Goal: Information Seeking & Learning: Learn about a topic

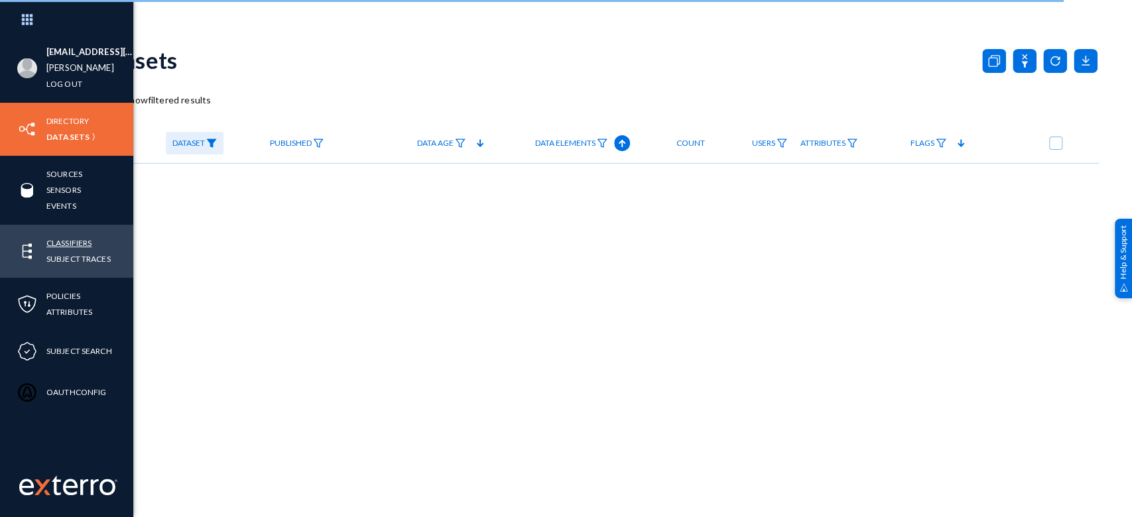
click at [65, 237] on link "Classifiers" at bounding box center [68, 242] width 45 height 15
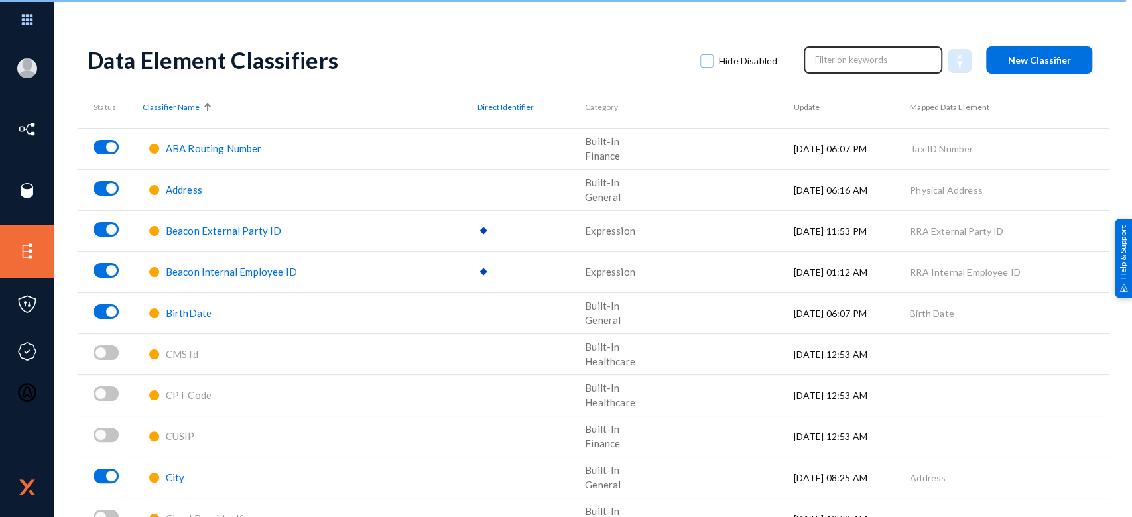
click at [842, 59] on input "text" at bounding box center [873, 60] width 117 height 20
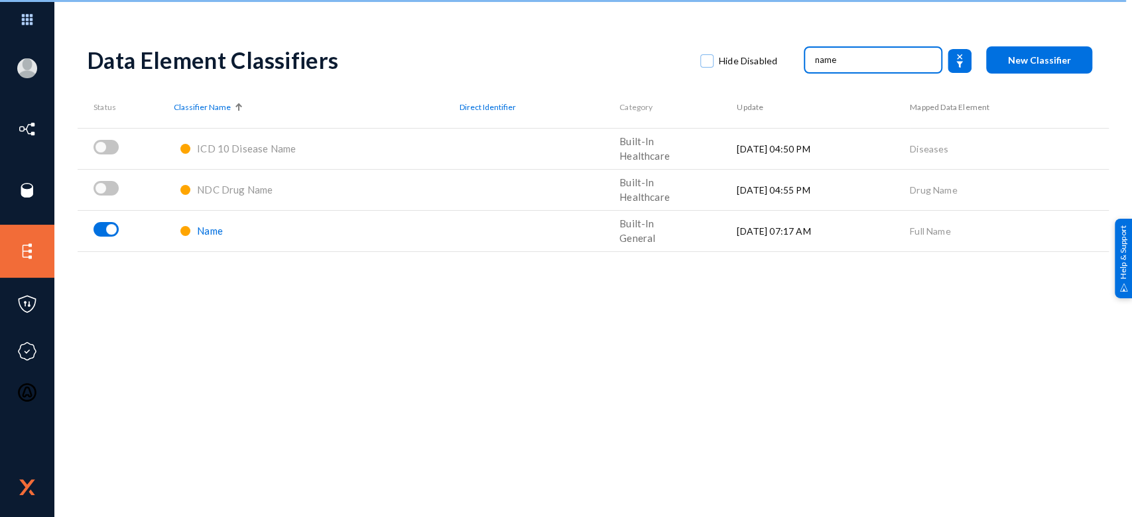
type input "name"
click at [212, 233] on span "Name" at bounding box center [210, 231] width 26 height 12
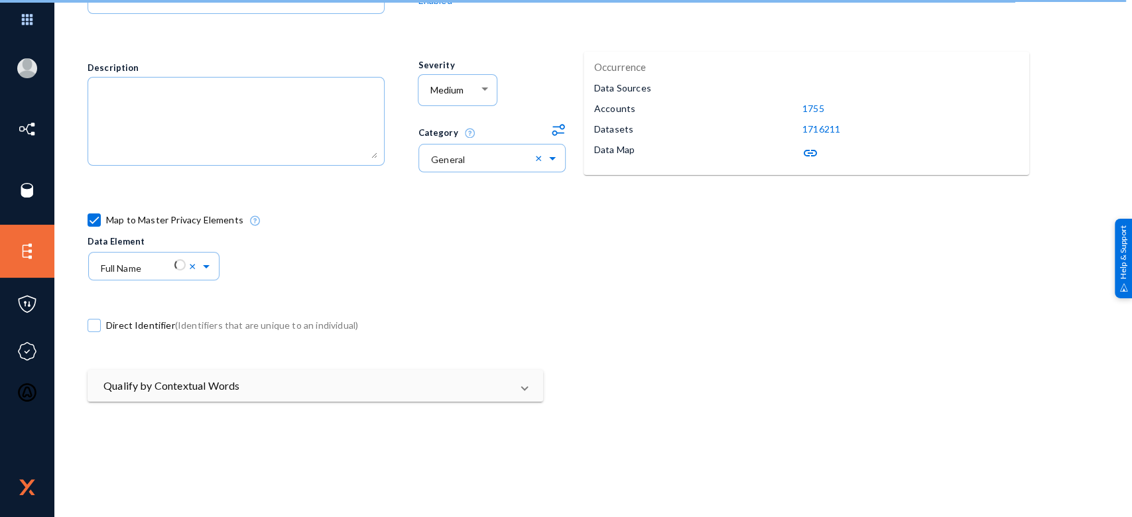
scroll to position [159, 0]
click at [462, 375] on mat-panel-title "Qualify by Contextual Words" at bounding box center [307, 383] width 408 height 16
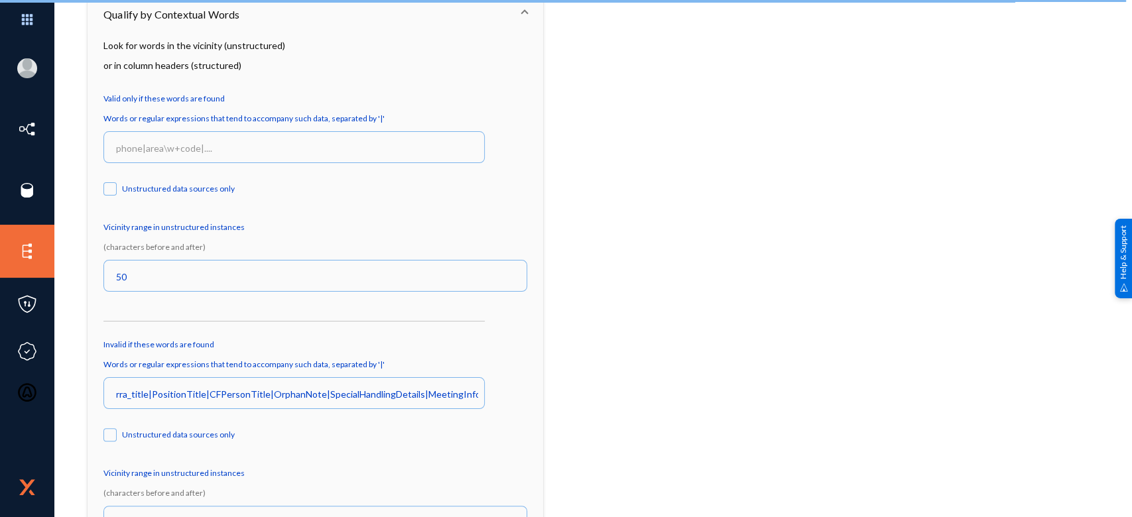
scroll to position [593, 0]
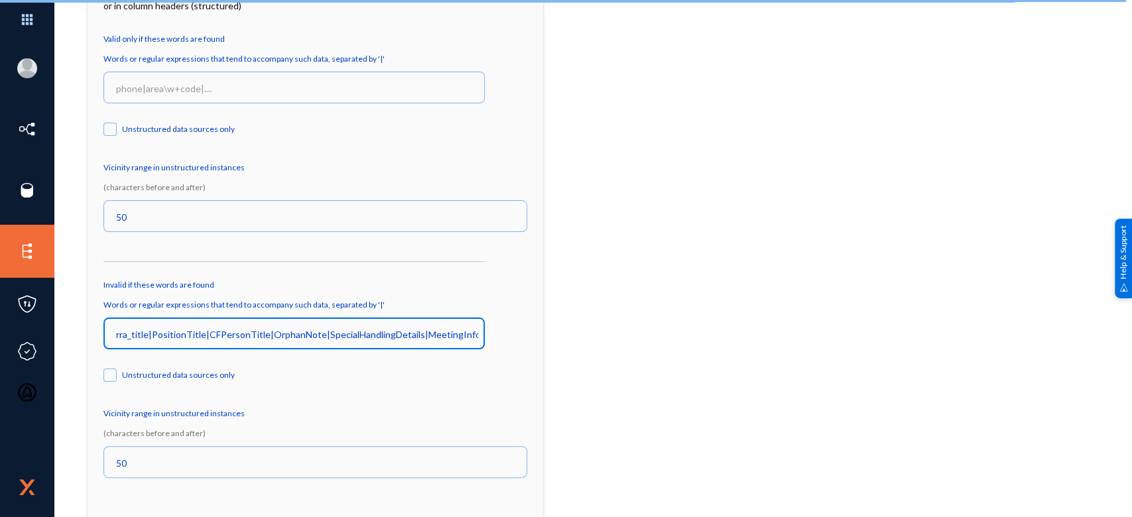
click at [197, 334] on input "rra_title|PositionTitle|CFPersonTitle|OrphanNote|SpecialHandlingDetails|Meeting…" at bounding box center [297, 335] width 362 height 12
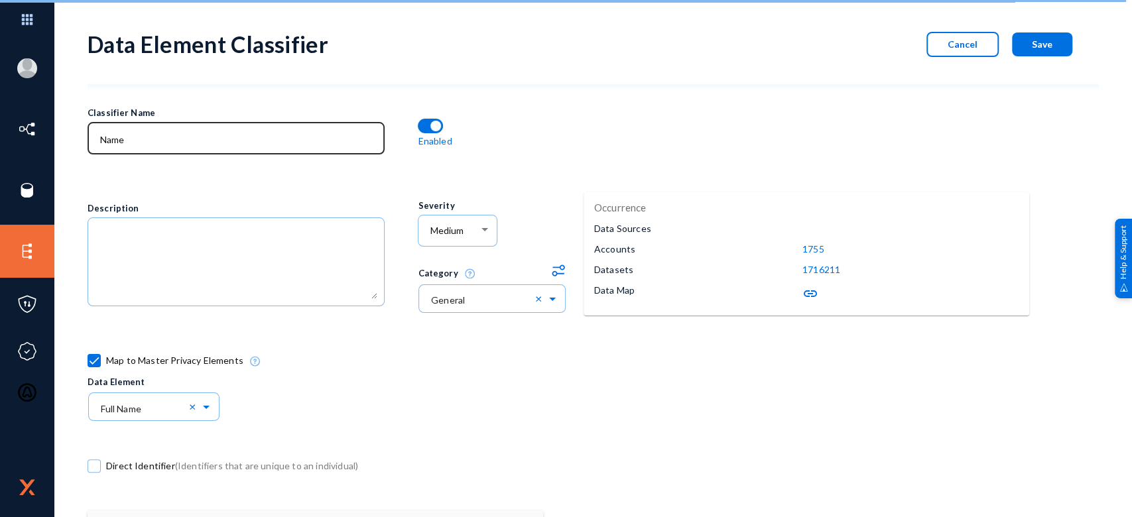
scroll to position [15, 0]
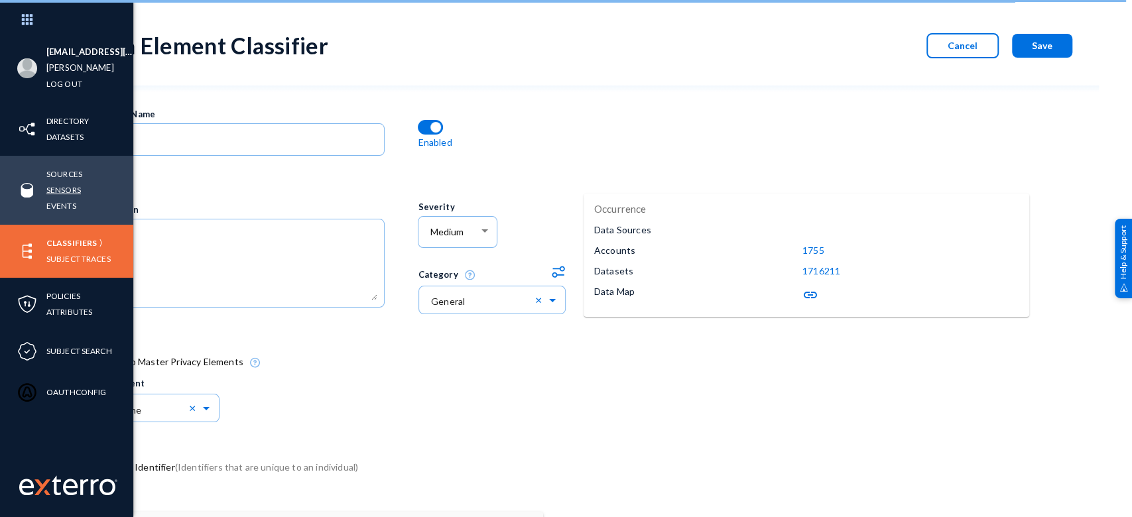
click at [67, 188] on link "Sensors" at bounding box center [63, 189] width 34 height 15
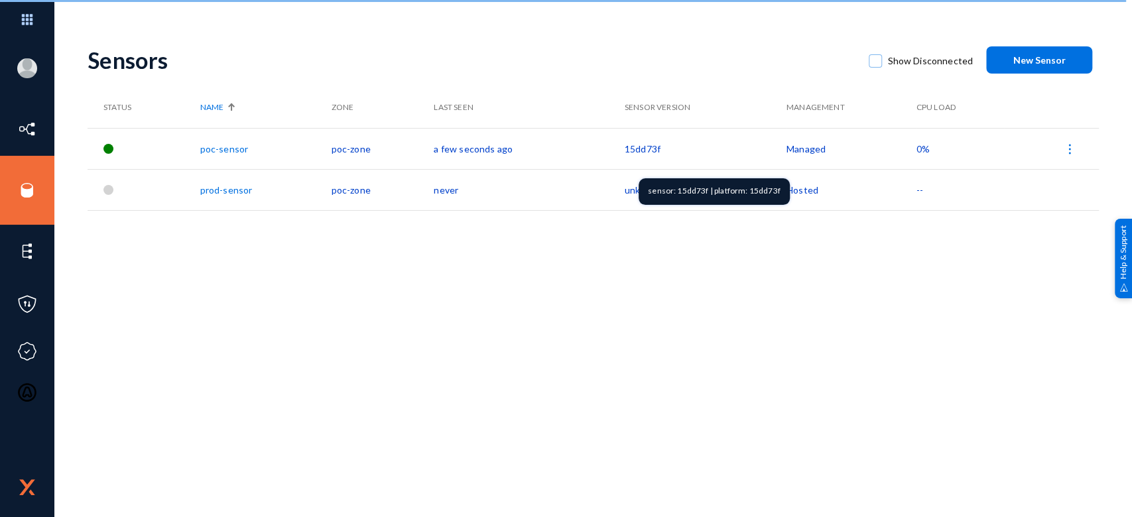
click at [688, 193] on div "sensor: 15dd73f | platform: 15dd73f" at bounding box center [714, 191] width 151 height 27
copy div "15dd73f"
click at [479, 25] on div "jelbin.francis@exterro.com russel Log out Directory Datasets Sources Sensors Ev…" at bounding box center [566, 258] width 1132 height 517
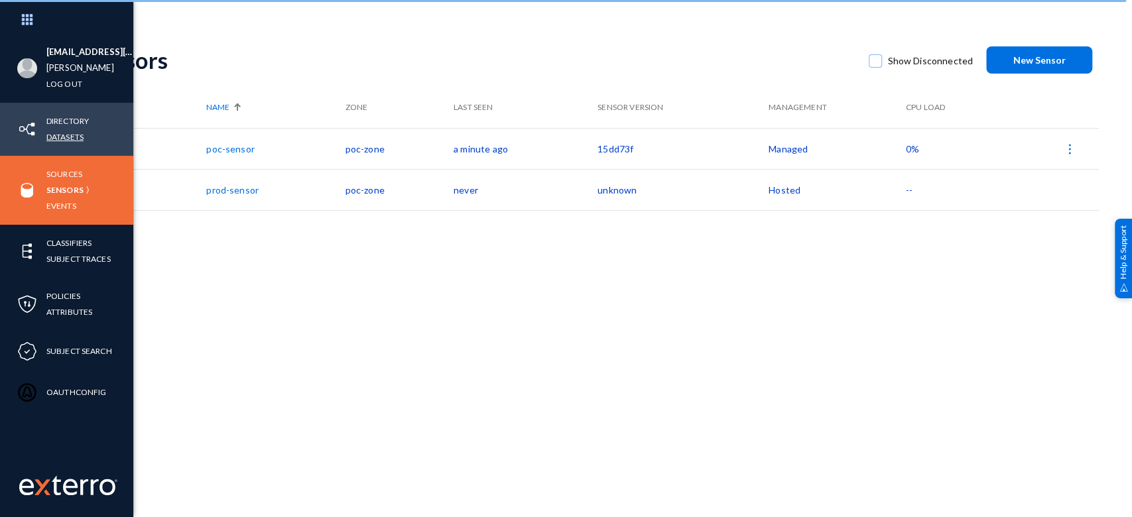
click at [69, 136] on link "Datasets" at bounding box center [64, 136] width 37 height 15
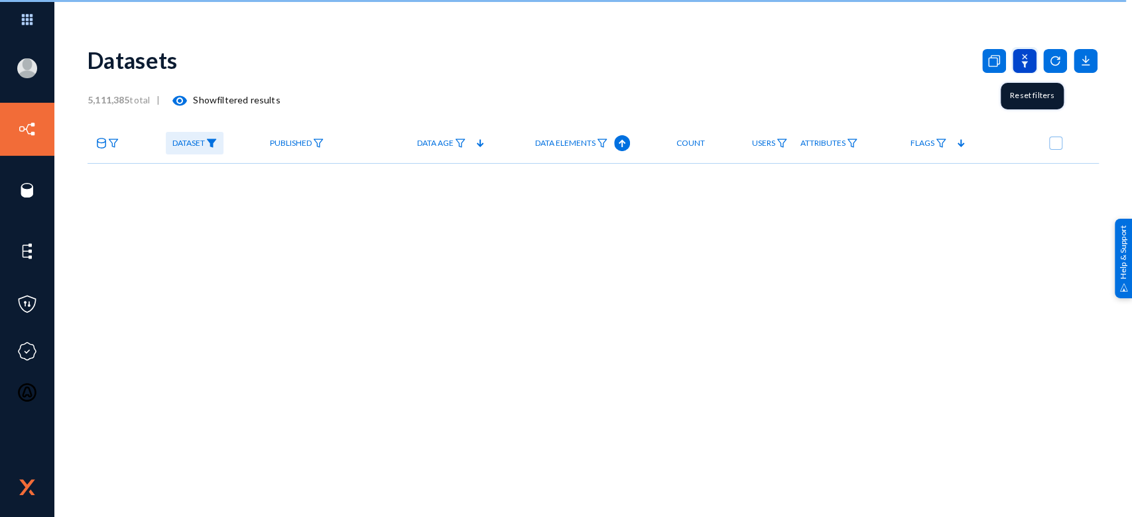
click at [848, 53] on icon at bounding box center [1025, 61] width 24 height 24
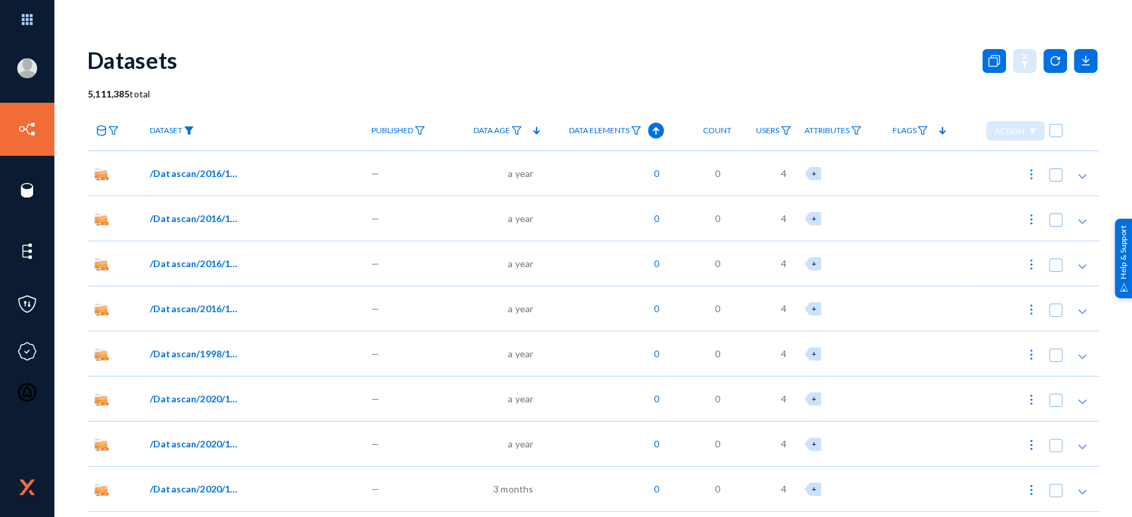
click at [192, 130] on img at bounding box center [189, 130] width 11 height 9
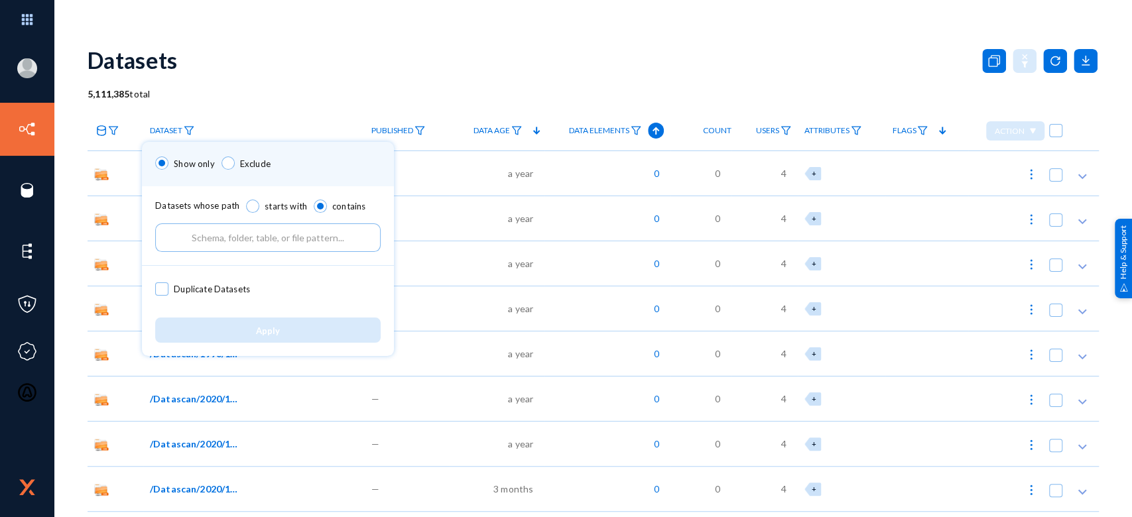
click at [243, 236] on input "text" at bounding box center [267, 237] width 225 height 29
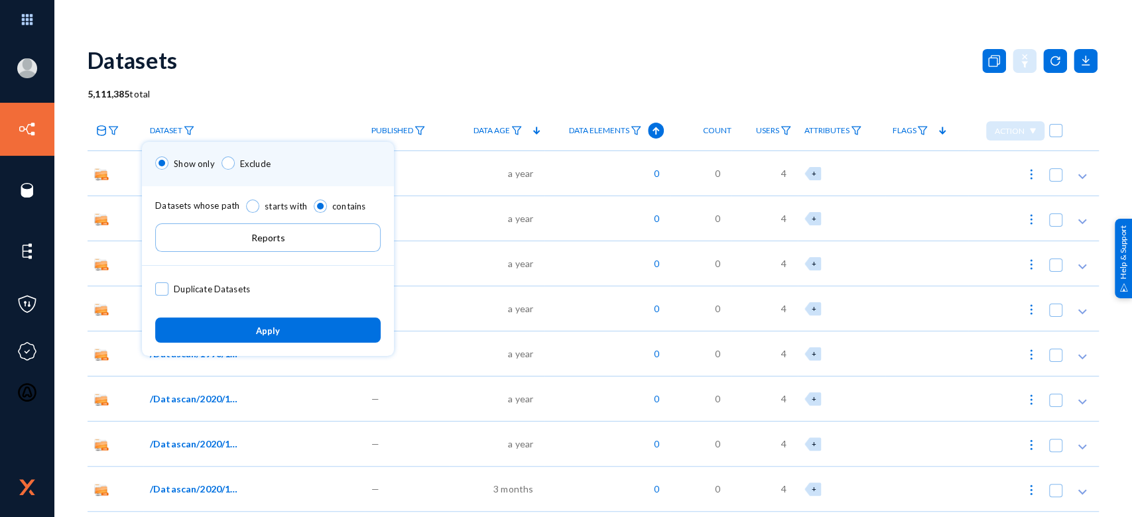
type input "Reports"
click at [269, 330] on span "Apply" at bounding box center [268, 331] width 24 height 11
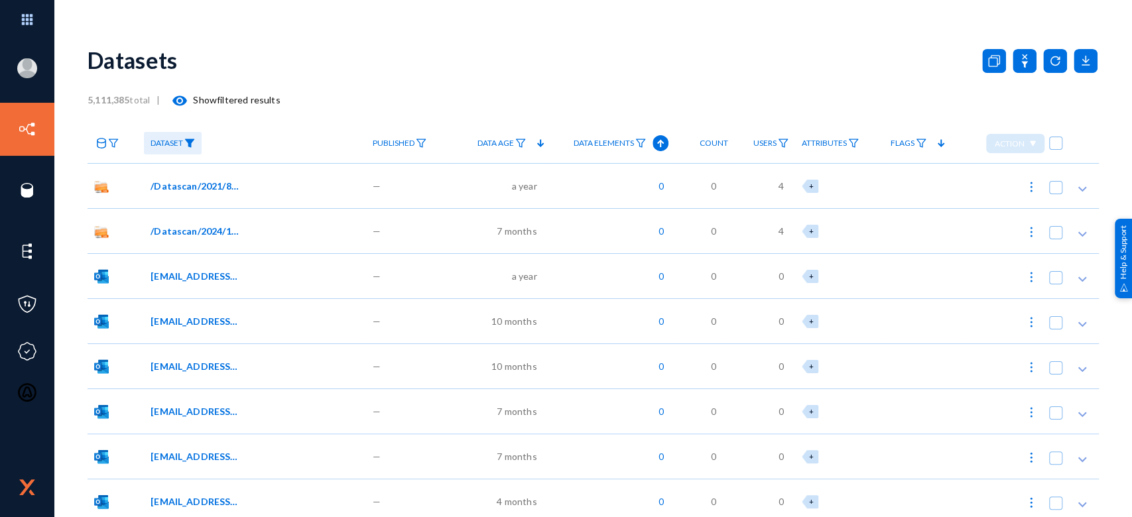
click at [103, 141] on icon at bounding box center [101, 143] width 11 height 11
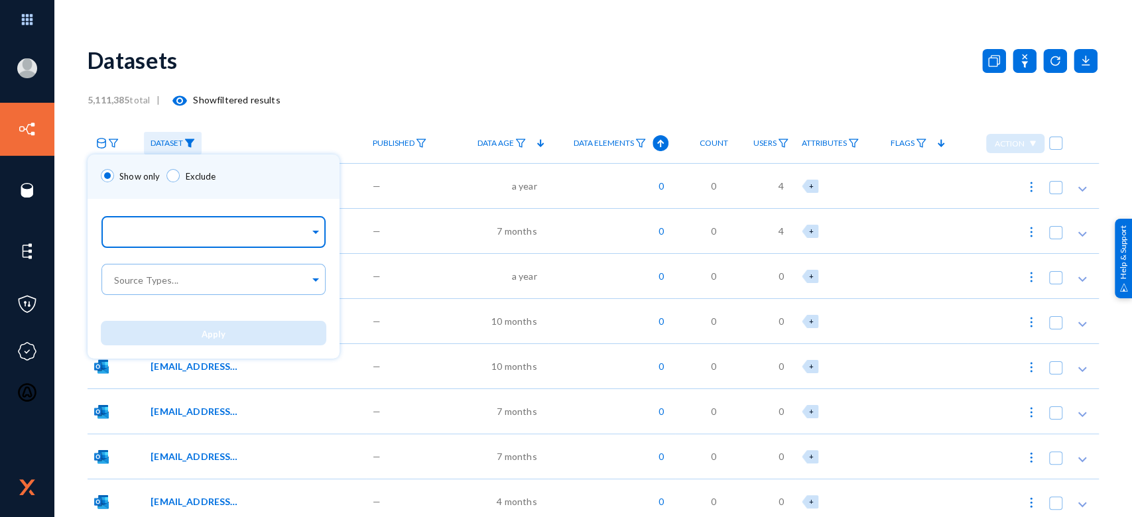
click at [188, 236] on input "text" at bounding box center [210, 233] width 198 height 13
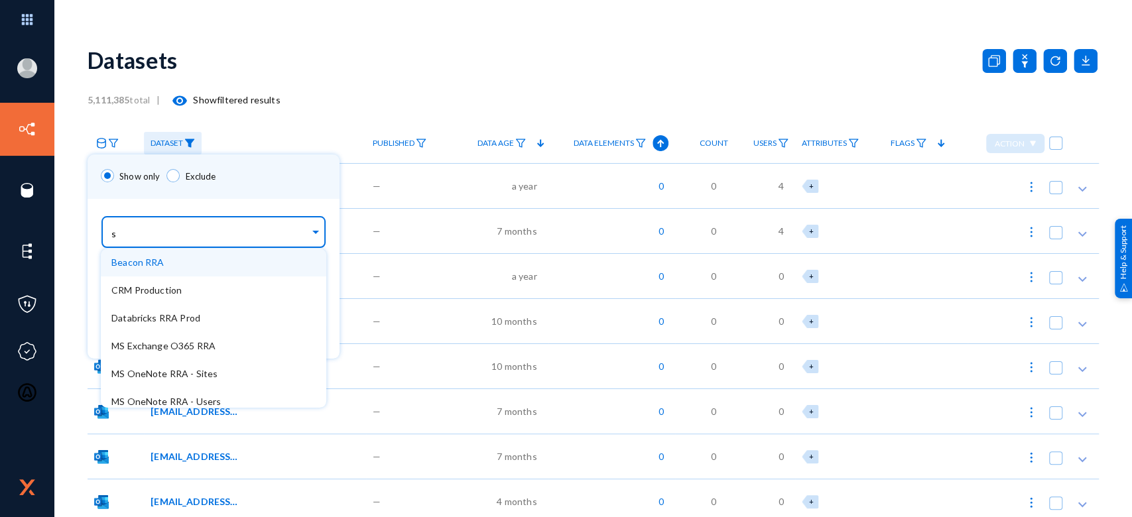
type input "sa"
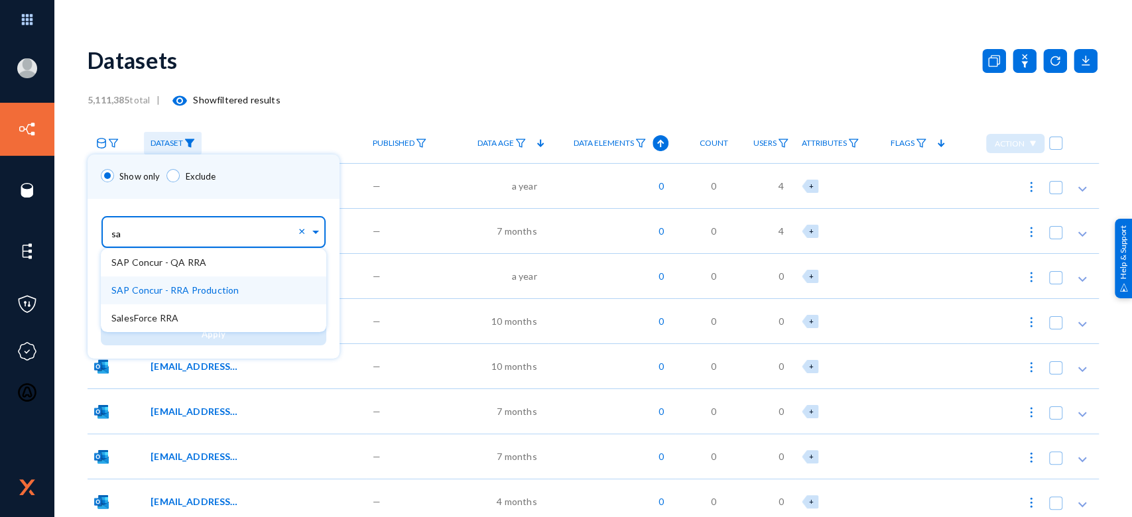
click at [178, 291] on span "SAP Concur - RRA Production" at bounding box center [174, 290] width 127 height 11
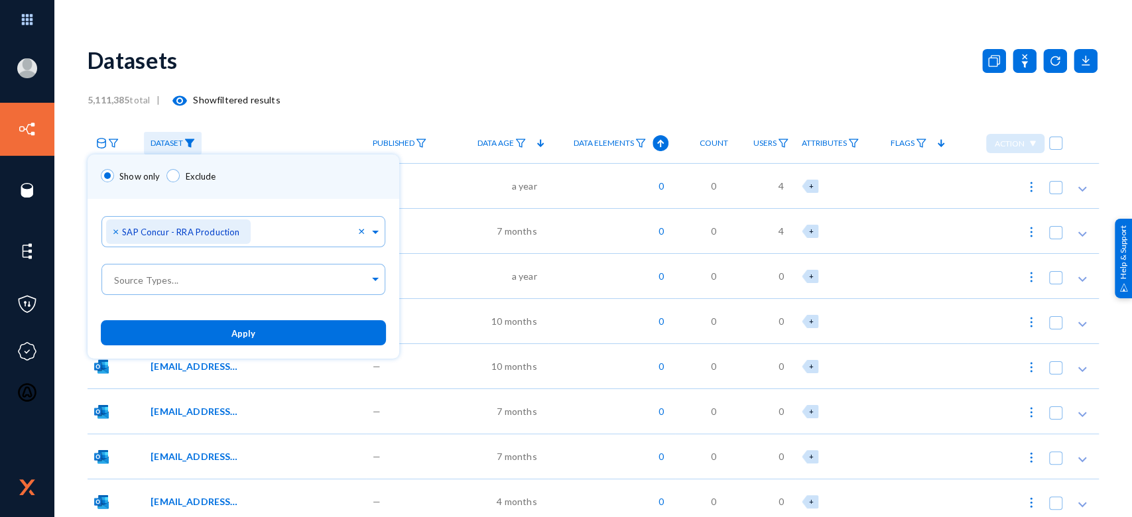
click at [314, 177] on div "Show only Exclude" at bounding box center [244, 177] width 312 height 44
click at [254, 332] on button "Apply" at bounding box center [243, 332] width 285 height 25
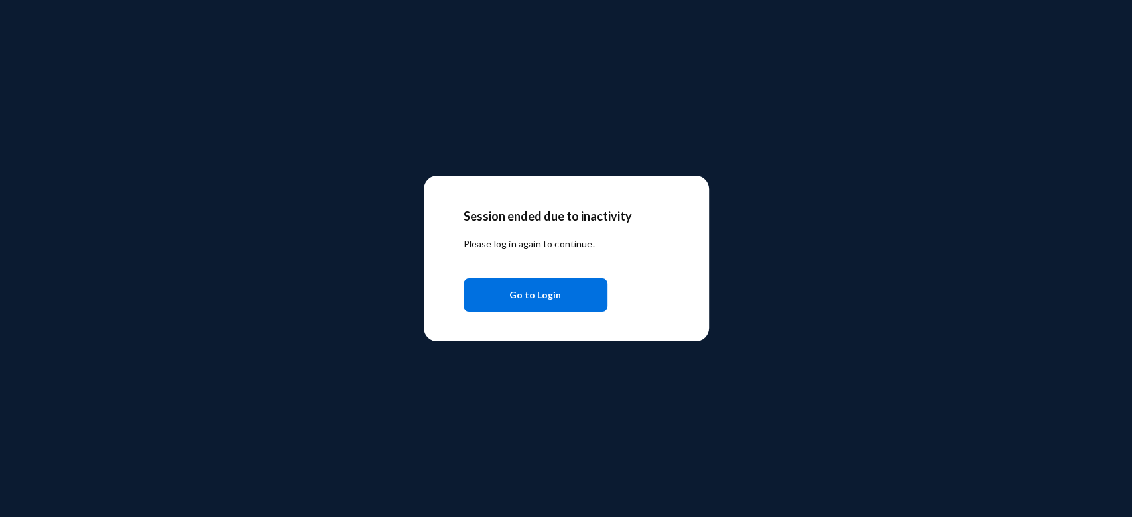
click at [508, 295] on button "Go to Login" at bounding box center [536, 295] width 144 height 33
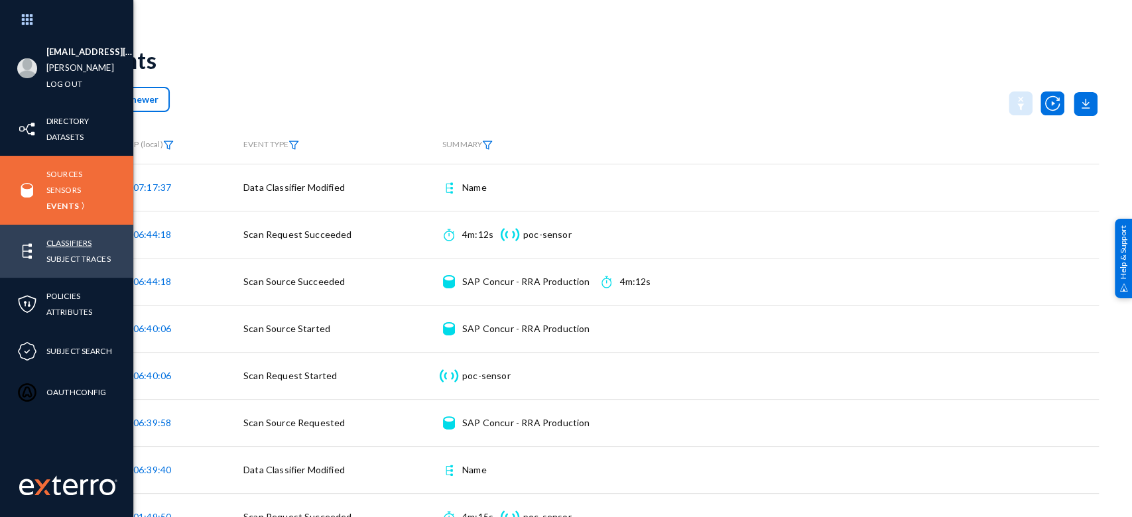
click at [64, 238] on link "Classifiers" at bounding box center [68, 242] width 45 height 15
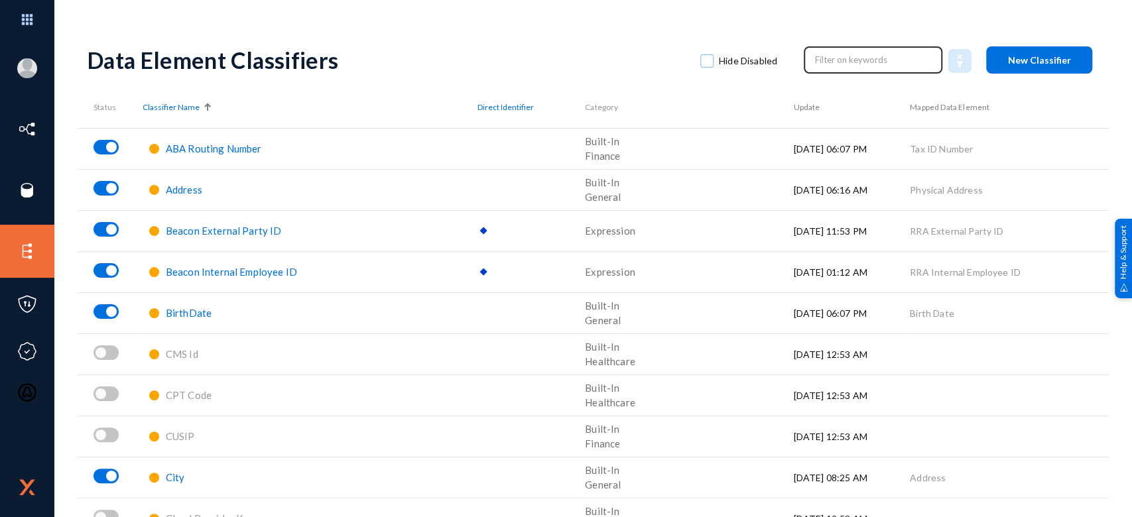
click at [850, 58] on input "text" at bounding box center [873, 60] width 117 height 20
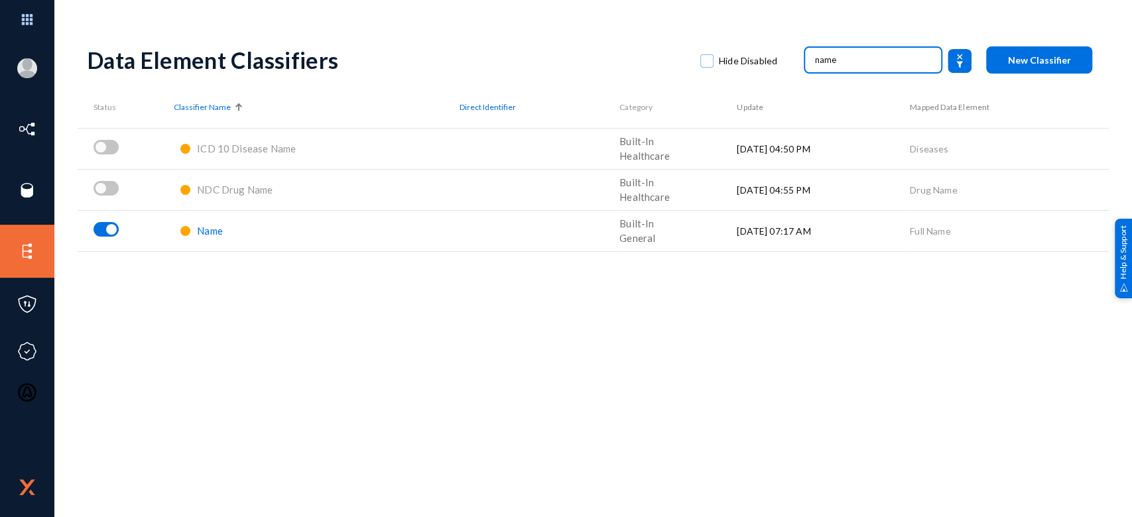
type input "name"
click at [206, 231] on span "Name" at bounding box center [210, 231] width 26 height 12
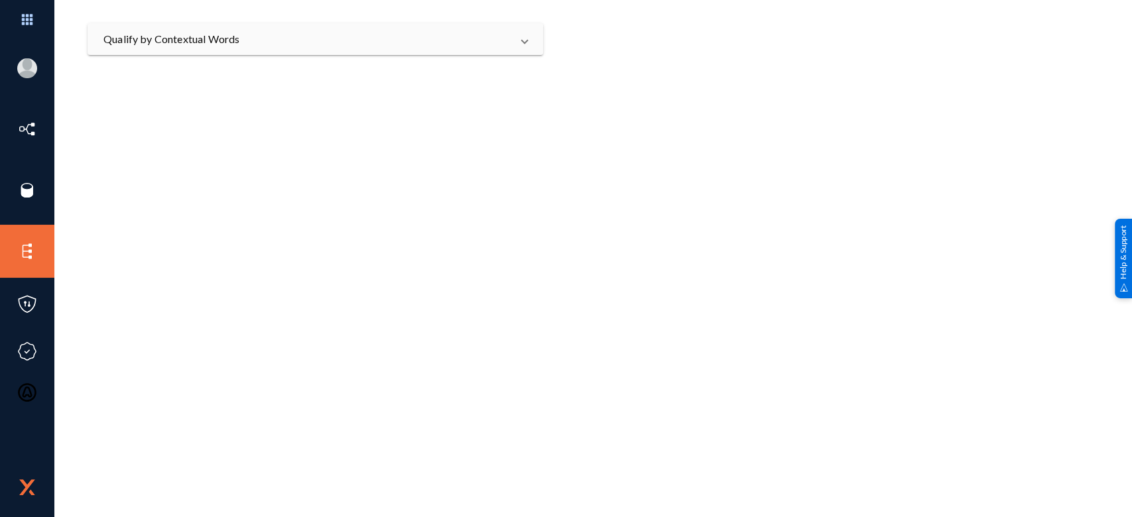
scroll to position [510, 0]
click at [522, 32] on span at bounding box center [524, 33] width 5 height 16
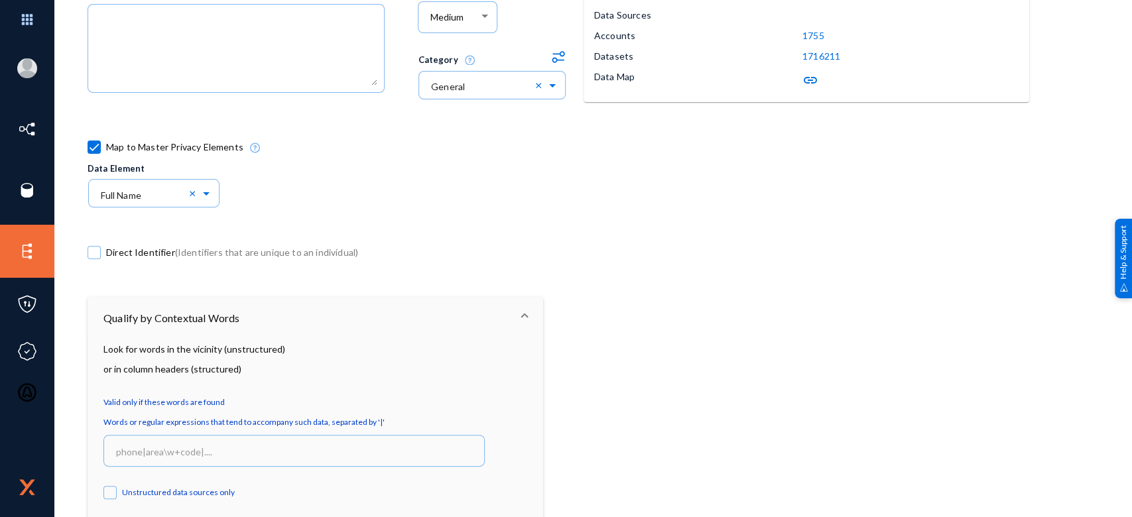
scroll to position [0, 0]
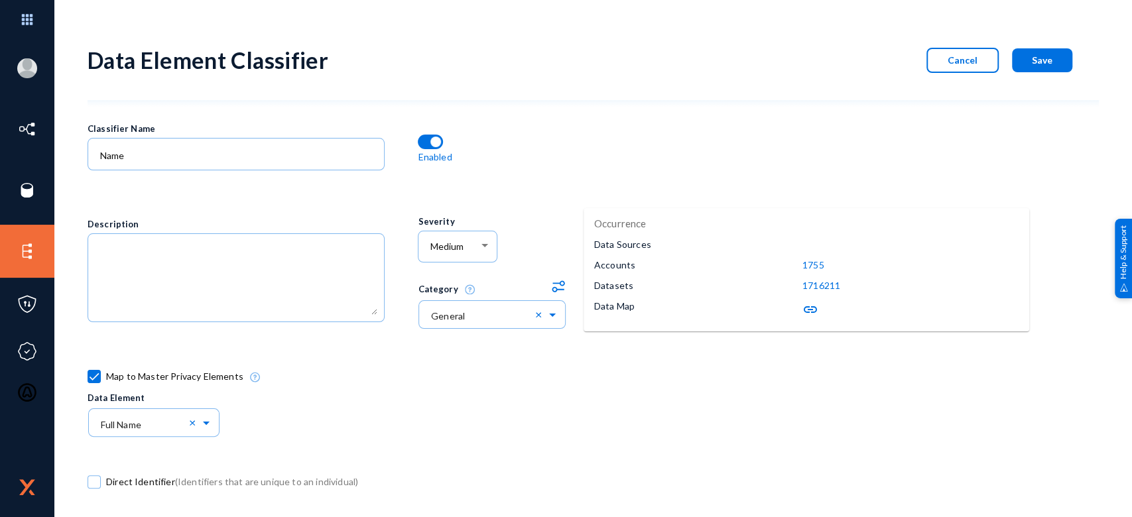
click at [937, 58] on button "Cancel" at bounding box center [962, 60] width 72 height 25
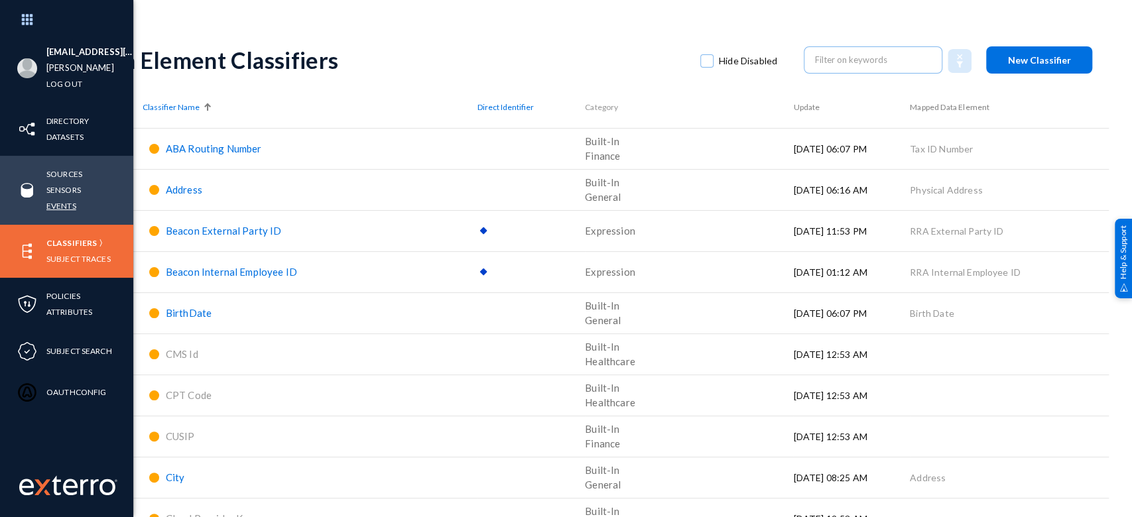
click at [64, 204] on link "Events" at bounding box center [61, 205] width 30 height 15
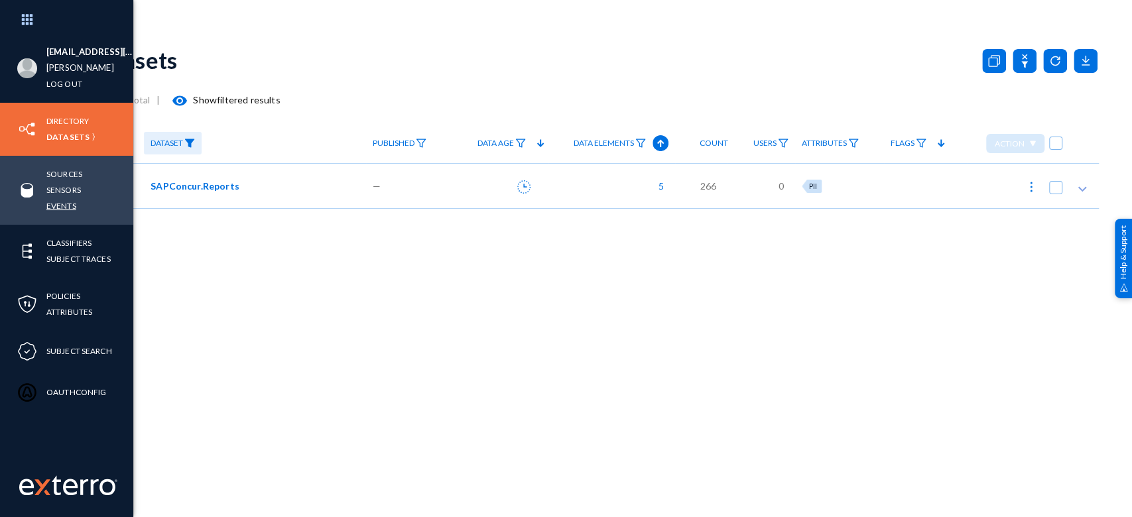
click at [53, 205] on link "Events" at bounding box center [61, 205] width 30 height 15
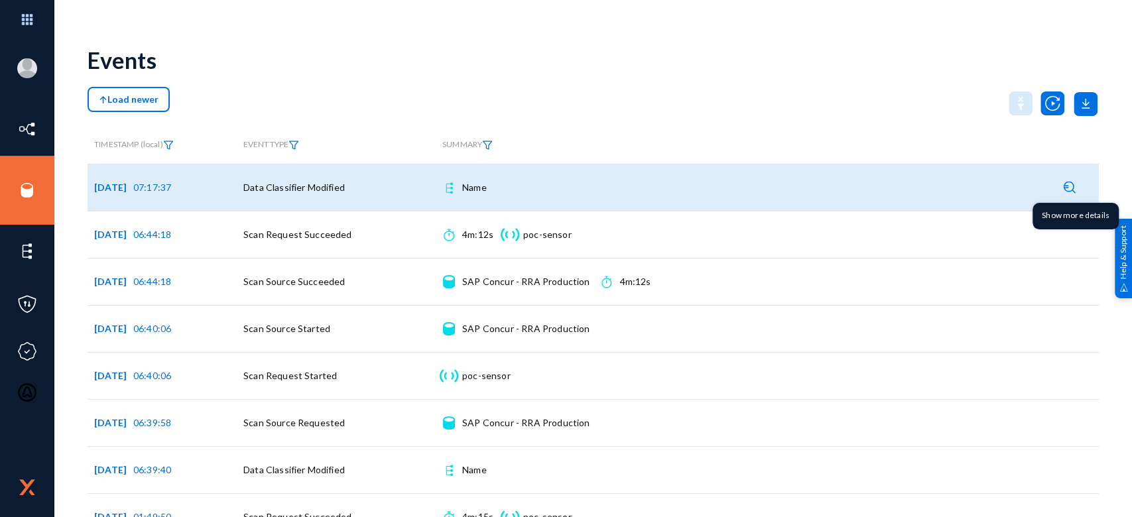
click at [1064, 184] on img at bounding box center [1070, 187] width 13 height 13
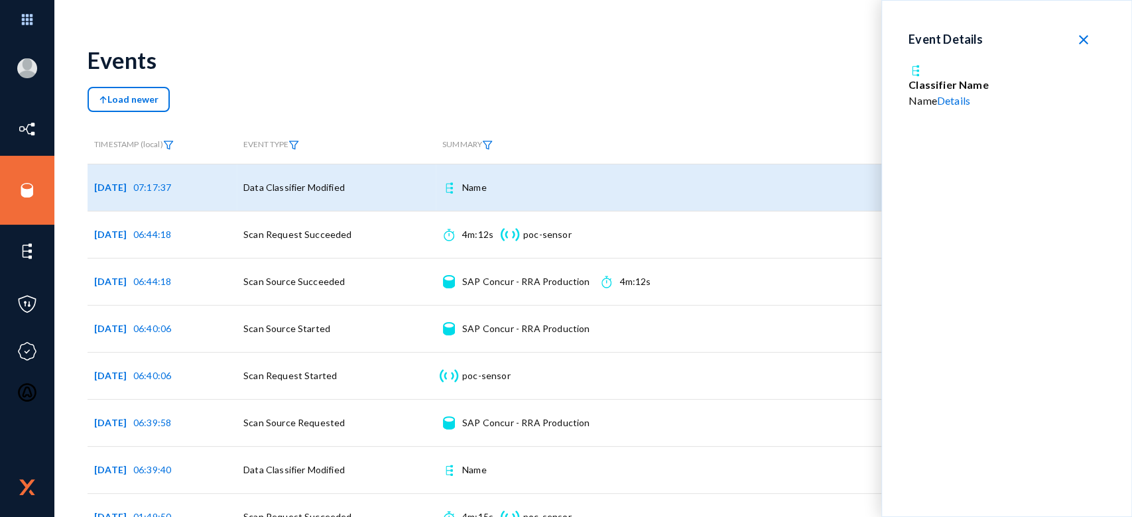
click at [960, 101] on link "Details" at bounding box center [953, 100] width 33 height 13
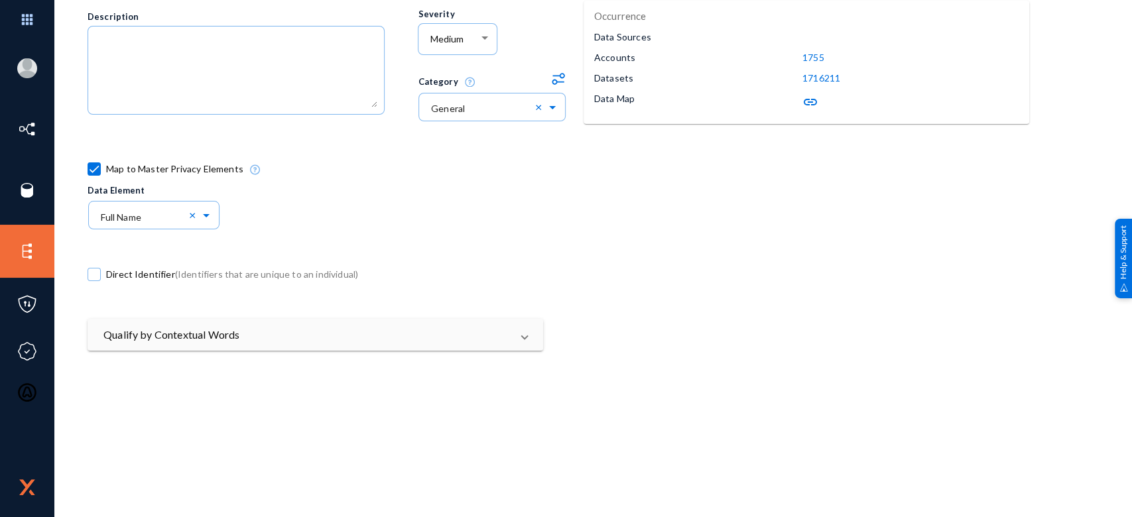
scroll to position [218, 0]
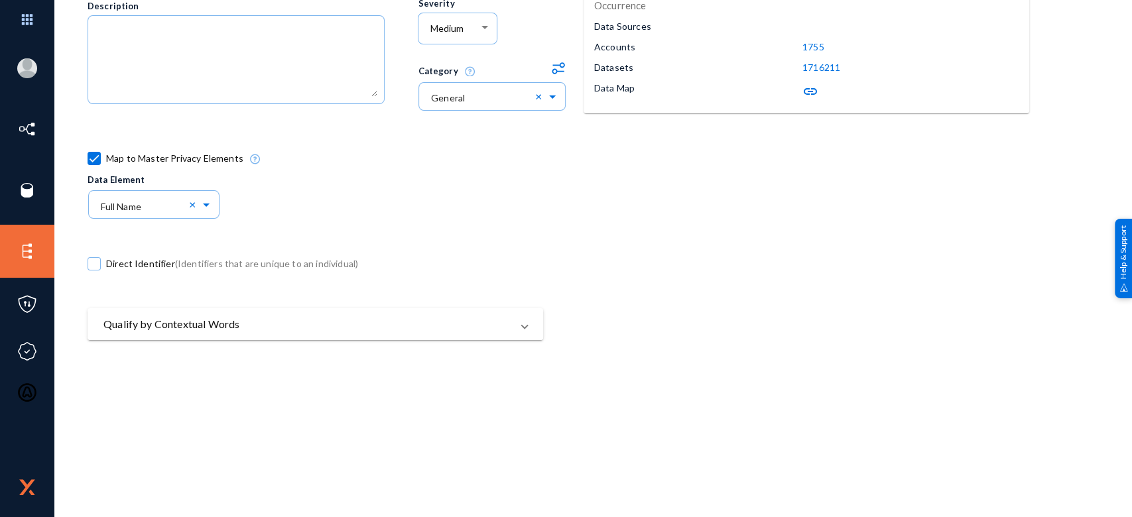
click at [490, 312] on mat-expansion-panel-header "Qualify by Contextual Words" at bounding box center [316, 324] width 456 height 32
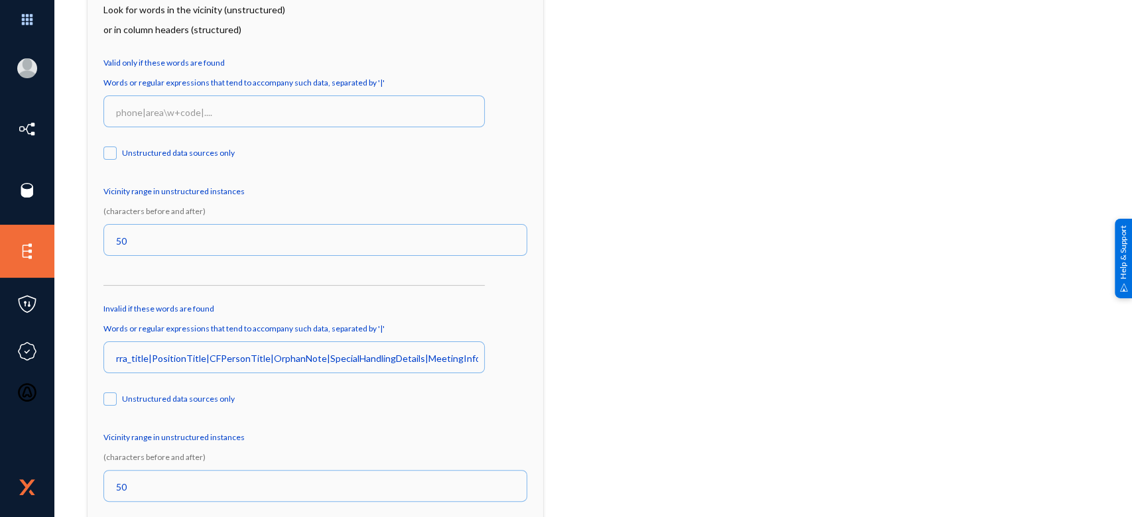
scroll to position [593, 0]
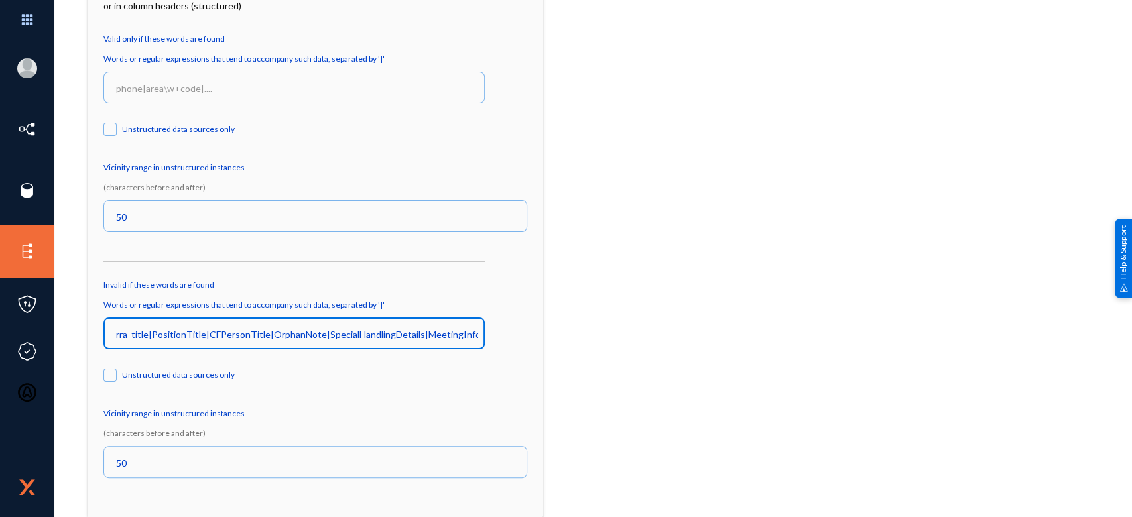
click at [444, 331] on input "rra_title|PositionTitle|CFPersonTitle|OrphanNote|SpecialHandlingDetails|Meeting…" at bounding box center [297, 335] width 362 height 12
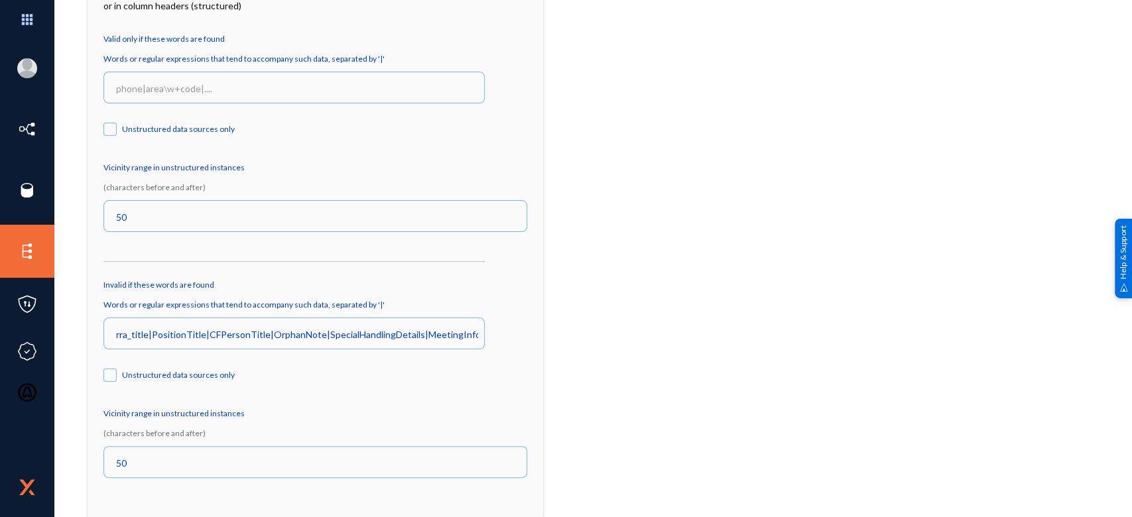
click at [743, 220] on div at bounding box center [831, 140] width 495 height 578
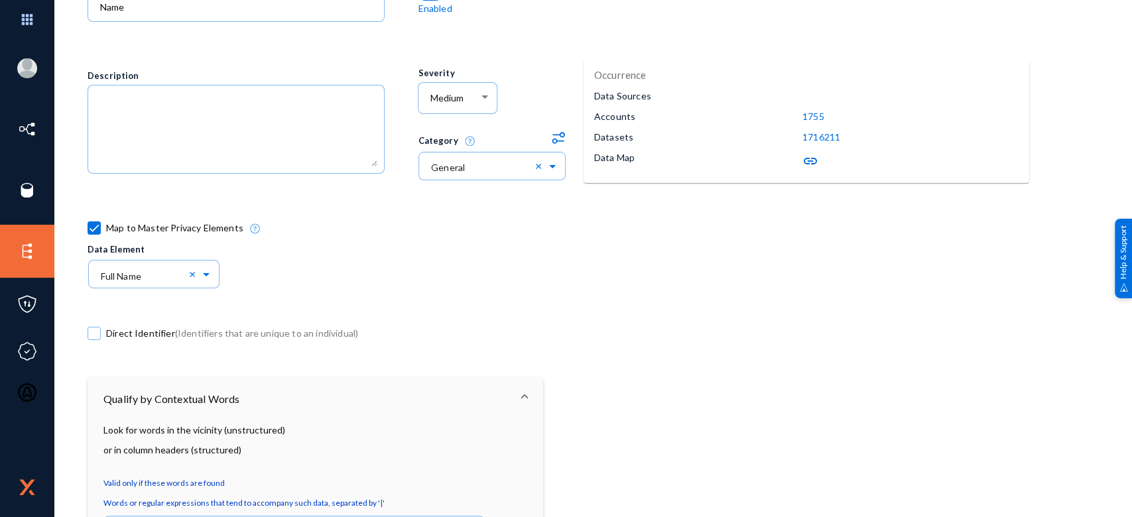
scroll to position [0, 0]
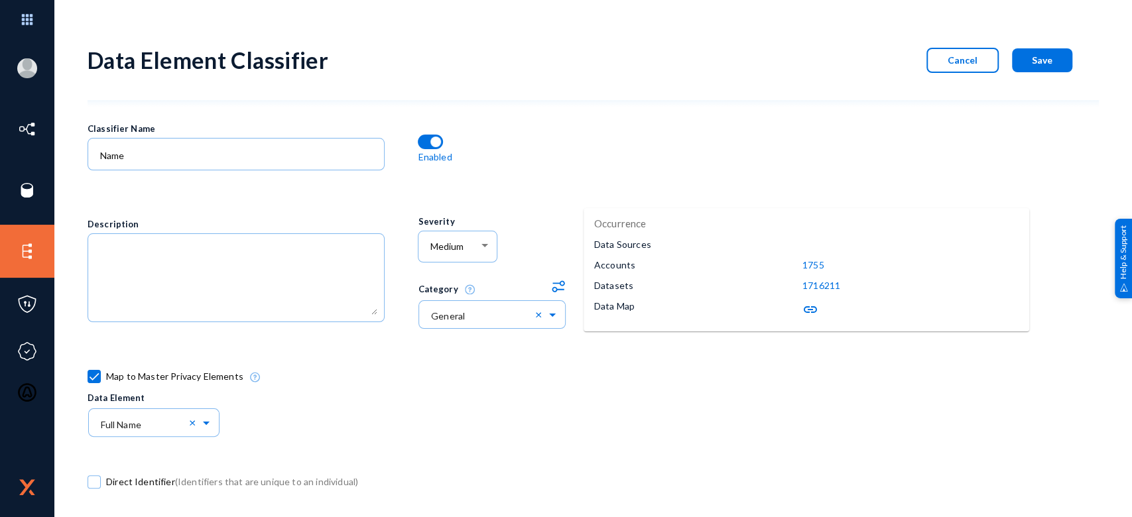
click at [951, 61] on span "Cancel" at bounding box center [963, 59] width 30 height 11
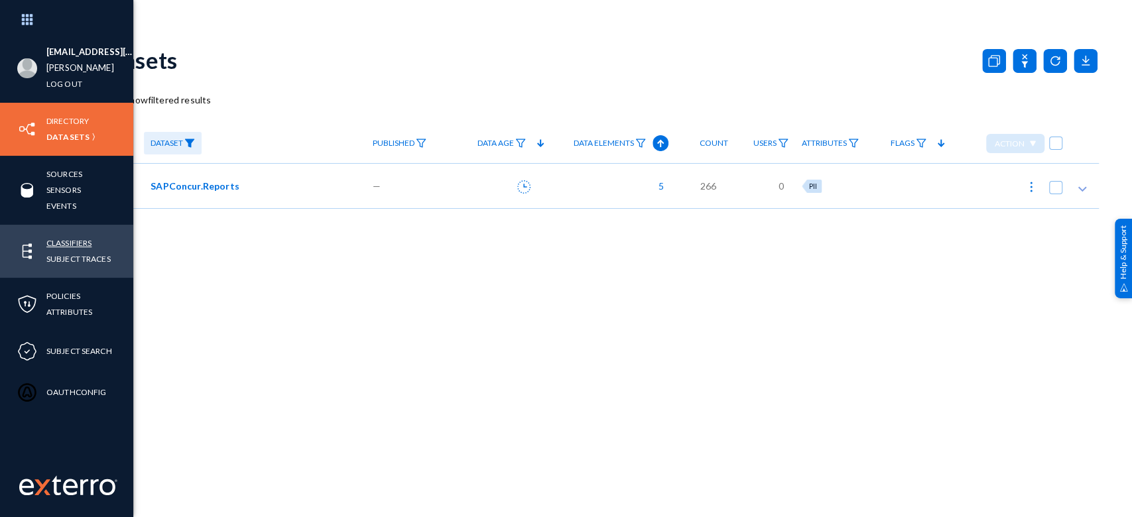
click at [52, 241] on link "Classifiers" at bounding box center [68, 242] width 45 height 15
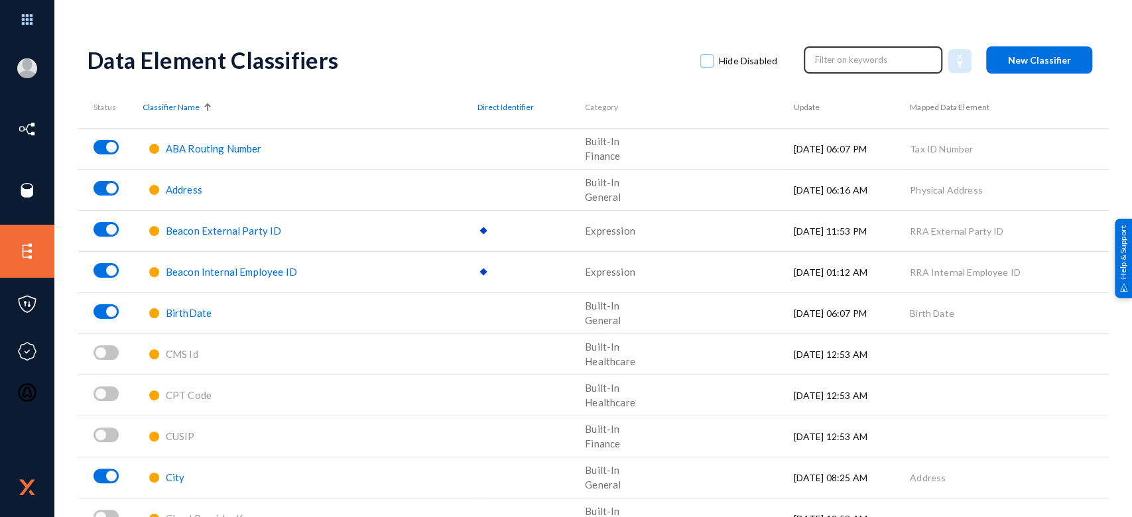
click at [862, 60] on input "text" at bounding box center [873, 60] width 117 height 20
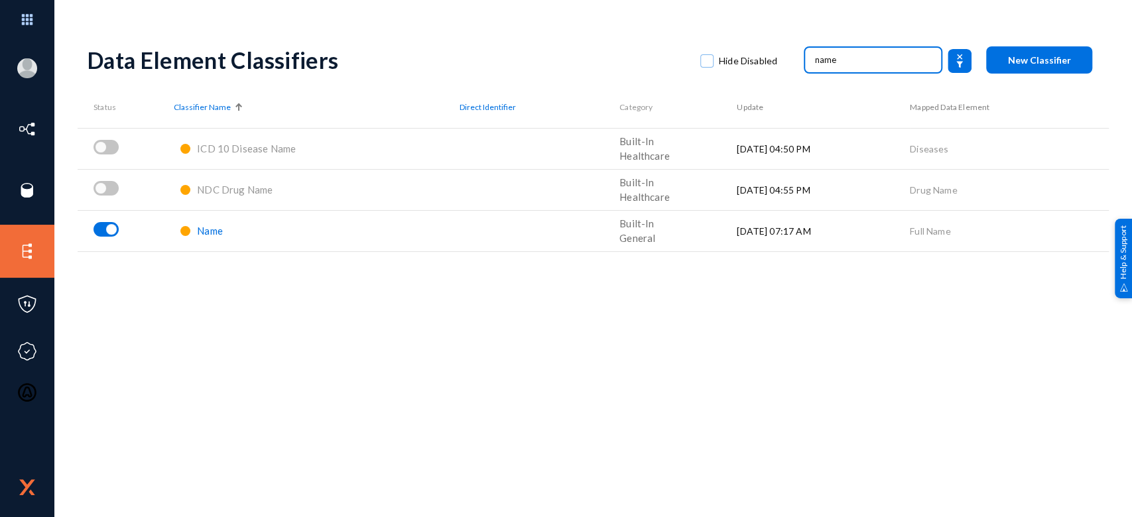
type input "name"
click at [205, 230] on span "Name" at bounding box center [210, 231] width 26 height 12
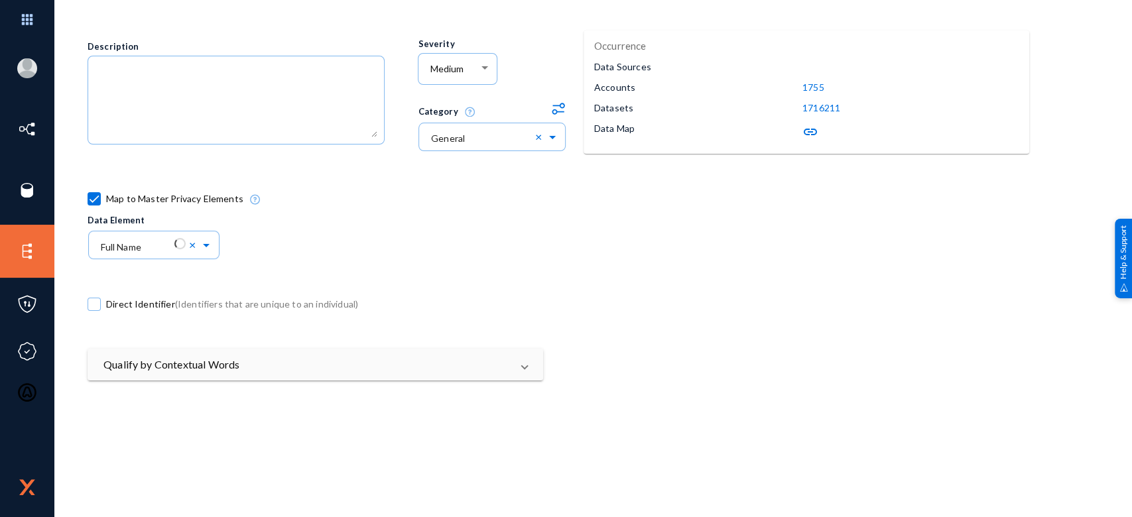
scroll to position [178, 0]
click at [462, 363] on mat-panel-title "Qualify by Contextual Words" at bounding box center [307, 364] width 408 height 16
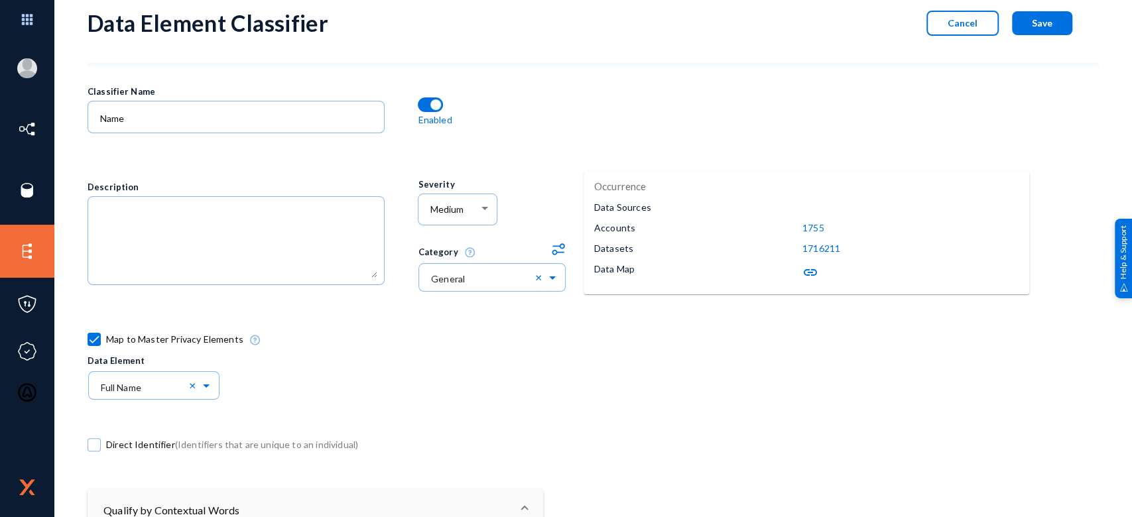
scroll to position [0, 0]
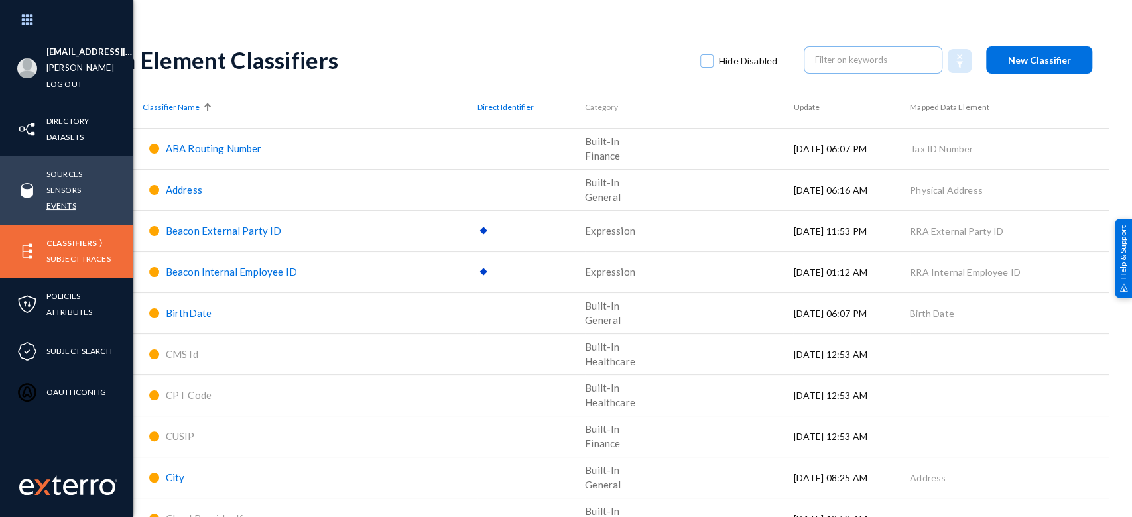
click at [57, 202] on link "Events" at bounding box center [61, 205] width 30 height 15
